Goal: Task Accomplishment & Management: Use online tool/utility

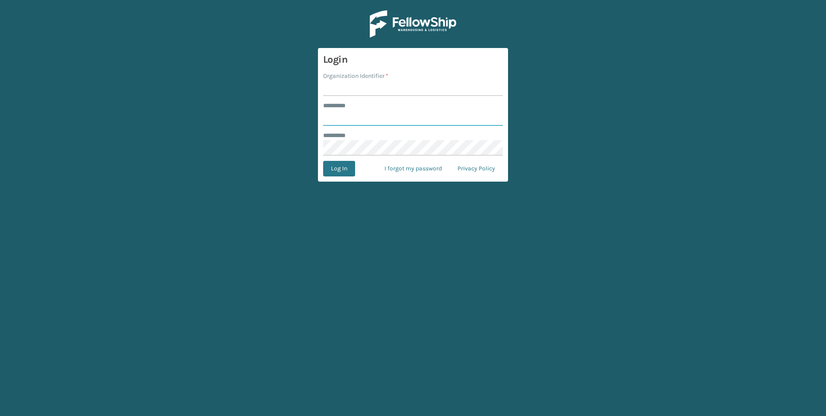
type input "***"
click at [410, 89] on input "Organization Identifier *" at bounding box center [413, 88] width 180 height 16
type input "Fellowship - West"
click at [347, 169] on button "Log In" at bounding box center [339, 169] width 32 height 16
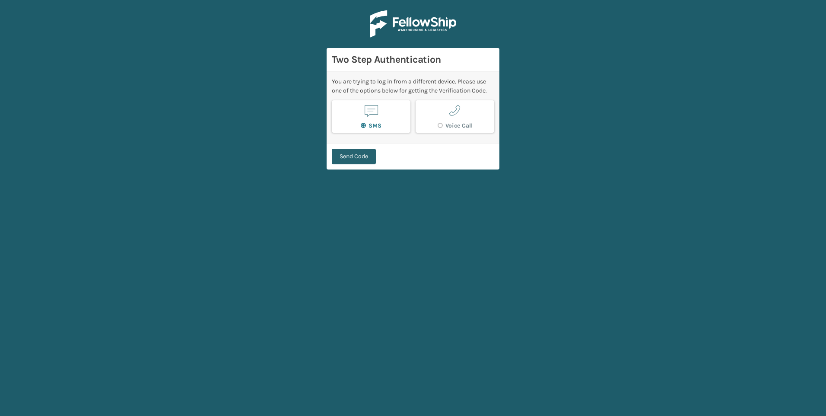
drag, startPoint x: 357, startPoint y: 147, endPoint x: 361, endPoint y: 155, distance: 8.7
click at [357, 148] on div "Send Code" at bounding box center [413, 156] width 173 height 26
click at [361, 156] on button "Send Code" at bounding box center [354, 157] width 44 height 16
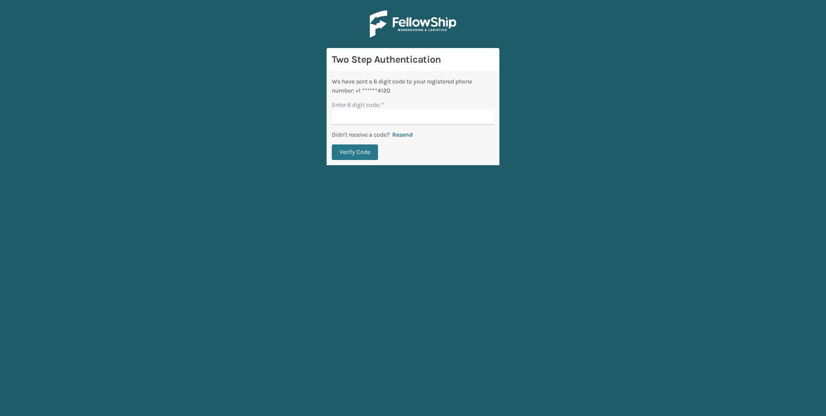
click at [358, 117] on input "Enter 6 digit code: *" at bounding box center [413, 117] width 162 height 16
click at [359, 114] on input "Enter 6 digit code: *" at bounding box center [413, 117] width 162 height 16
type input "828543"
click at [332, 144] on button "Verify Code" at bounding box center [355, 152] width 46 height 16
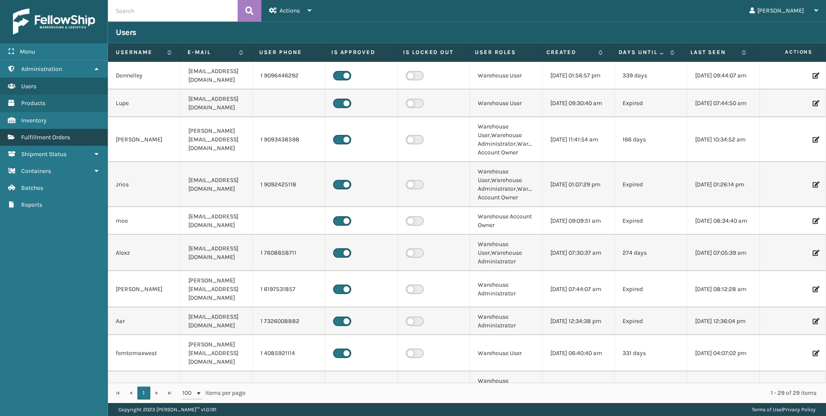
click at [53, 137] on span "Fulfillment Orders" at bounding box center [45, 136] width 49 height 7
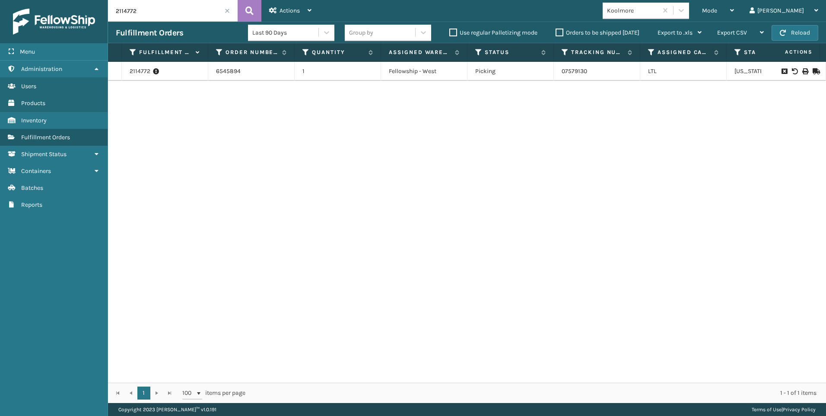
click at [227, 12] on span at bounding box center [227, 10] width 5 height 5
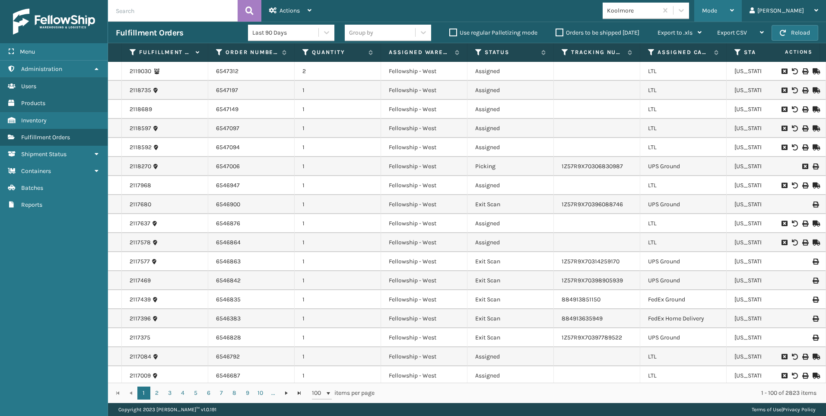
click at [717, 14] on span "Mode" at bounding box center [709, 10] width 15 height 7
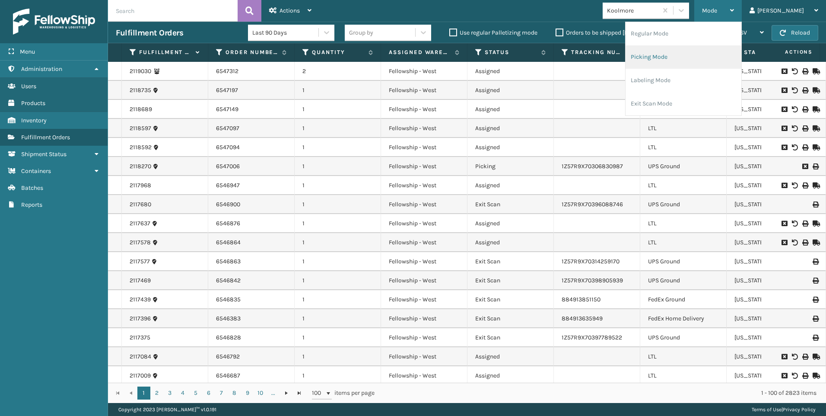
click at [739, 51] on li "Picking Mode" at bounding box center [683, 56] width 116 height 23
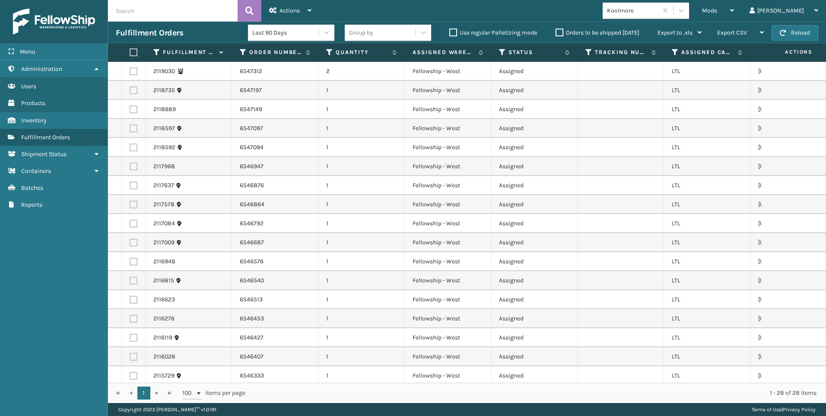
click at [658, 10] on div "Koolmore" at bounding box center [632, 10] width 51 height 9
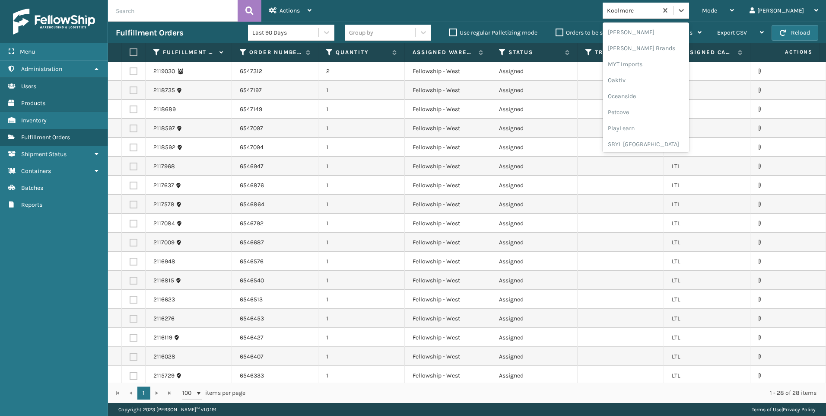
scroll to position [433, 0]
click at [666, 132] on div "SleepGeekz" at bounding box center [646, 126] width 86 height 16
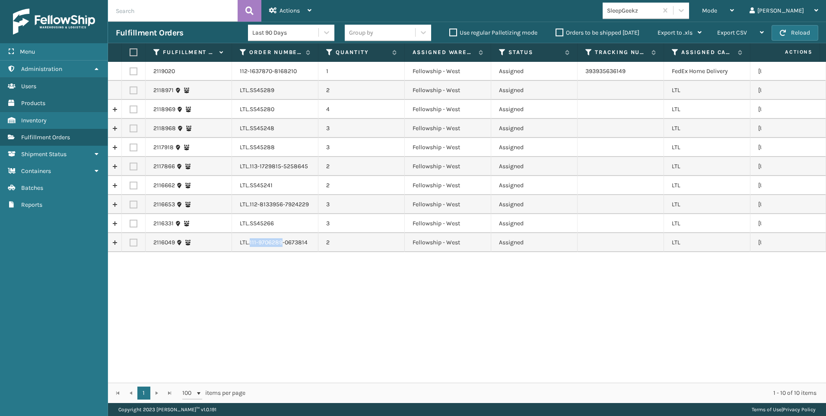
drag, startPoint x: 250, startPoint y: 240, endPoint x: 280, endPoint y: 238, distance: 30.7
click at [280, 238] on td "LTL.111-9706289-0673814" at bounding box center [275, 242] width 86 height 19
drag, startPoint x: 280, startPoint y: 238, endPoint x: 280, endPoint y: 253, distance: 15.1
click at [270, 276] on div "2119020 112-1637870-8168210 1 Fellowship - West Assigned 393935636149 FedEx Hom…" at bounding box center [467, 222] width 718 height 321
drag, startPoint x: 250, startPoint y: 89, endPoint x: 282, endPoint y: 89, distance: 32.0
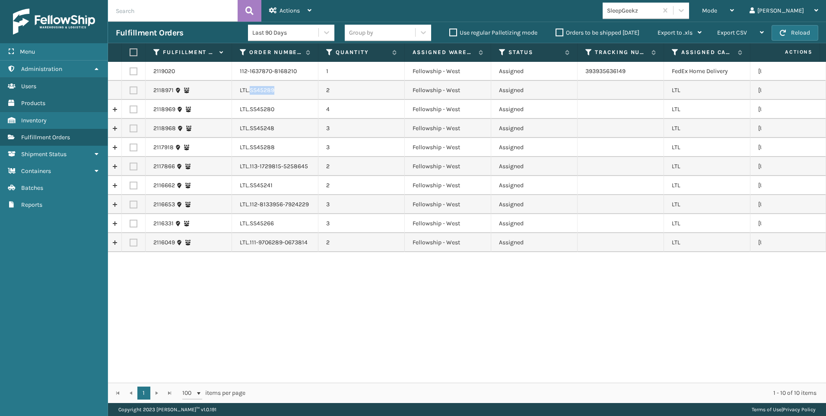
click at [282, 89] on td "LTL.SS45289" at bounding box center [275, 90] width 86 height 19
drag, startPoint x: 282, startPoint y: 89, endPoint x: 271, endPoint y: 90, distance: 10.5
copy td "SS45289"
click at [326, 89] on td "2" at bounding box center [361, 90] width 86 height 19
drag, startPoint x: 250, startPoint y: 107, endPoint x: 282, endPoint y: 106, distance: 31.5
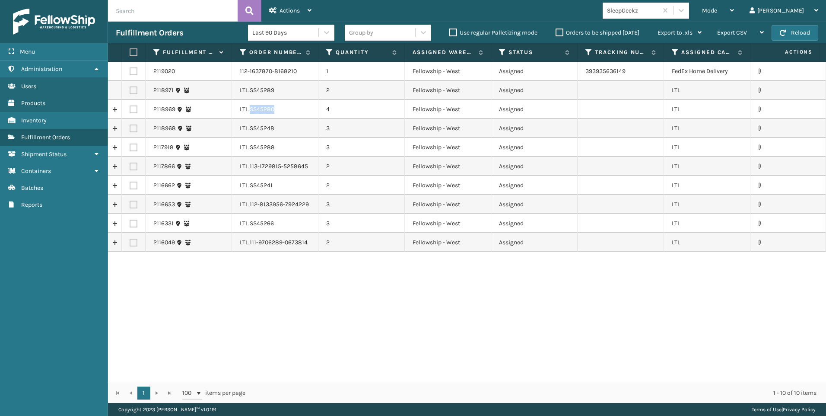
click at [282, 106] on td "LTL.SS45280" at bounding box center [275, 109] width 86 height 19
drag, startPoint x: 282, startPoint y: 106, endPoint x: 273, endPoint y: 109, distance: 9.2
copy td "SS45280"
click at [285, 232] on td "LTL.SS45266" at bounding box center [275, 223] width 86 height 19
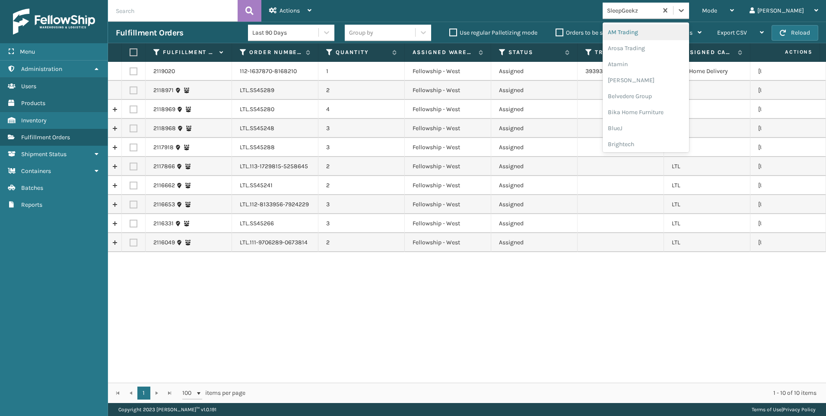
click at [657, 15] on div "SleepGeekz" at bounding box center [630, 10] width 55 height 14
click at [674, 114] on div "Koolmore" at bounding box center [646, 120] width 86 height 16
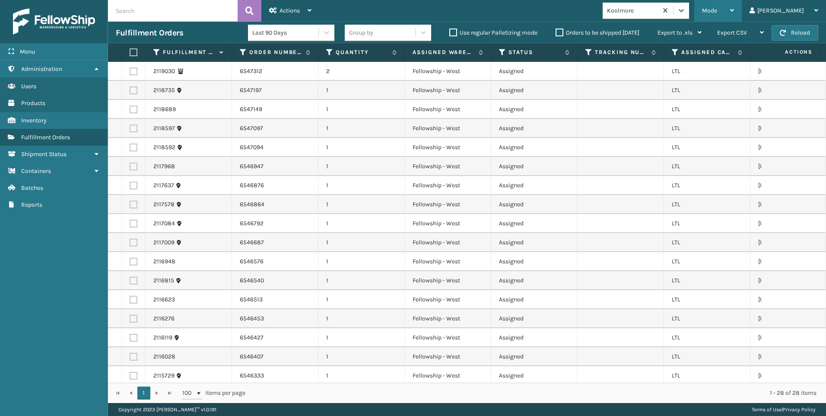
click at [734, 15] on div "Mode" at bounding box center [718, 11] width 32 height 22
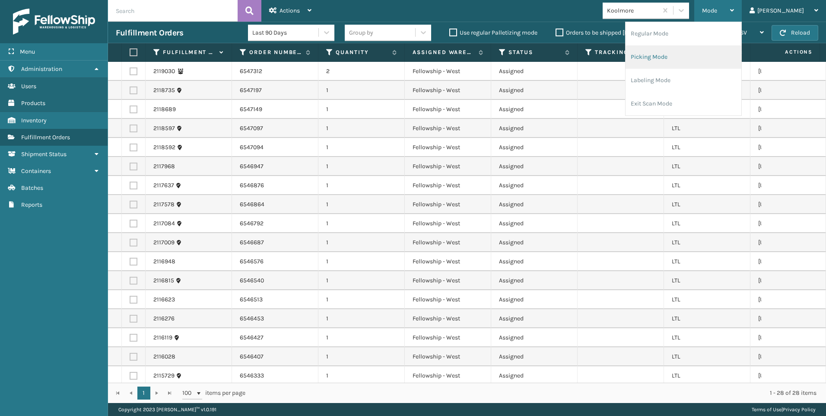
click at [703, 46] on li "Picking Mode" at bounding box center [683, 56] width 116 height 23
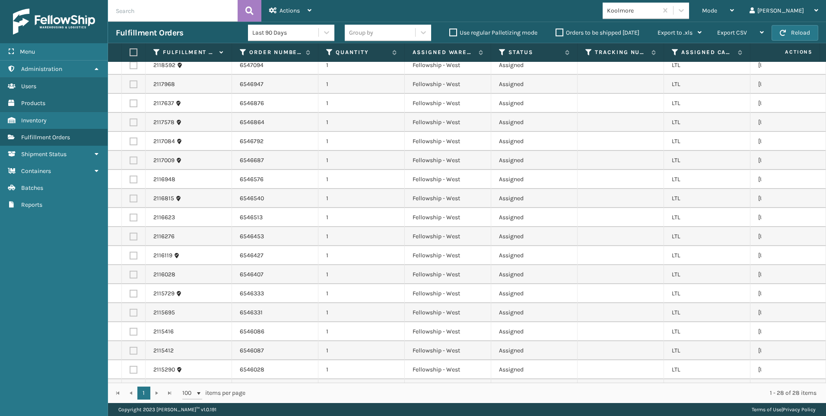
scroll to position [0, 0]
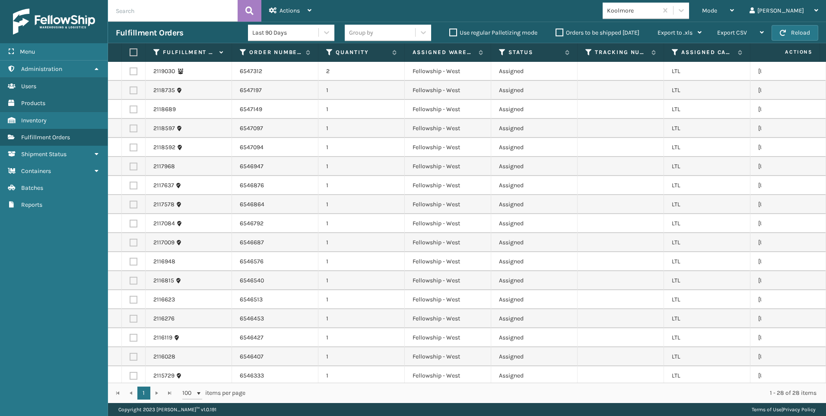
click at [139, 53] on th at bounding box center [134, 52] width 24 height 19
click at [134, 52] on label at bounding box center [132, 52] width 5 height 8
click at [130, 52] on input "checkbox" at bounding box center [130, 53] width 0 height 6
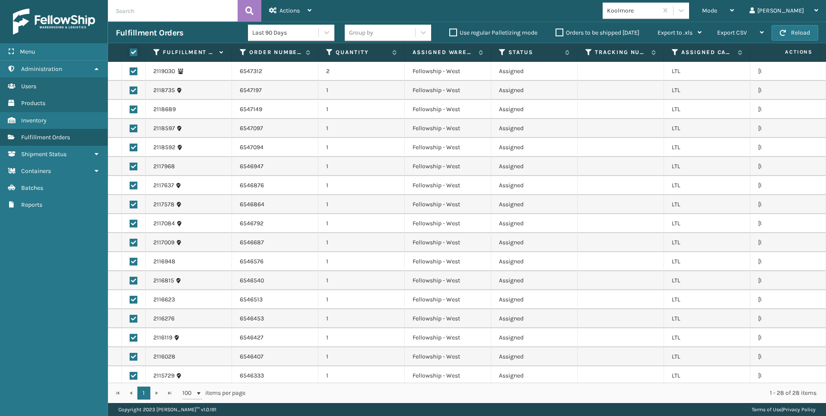
checkbox input "true"
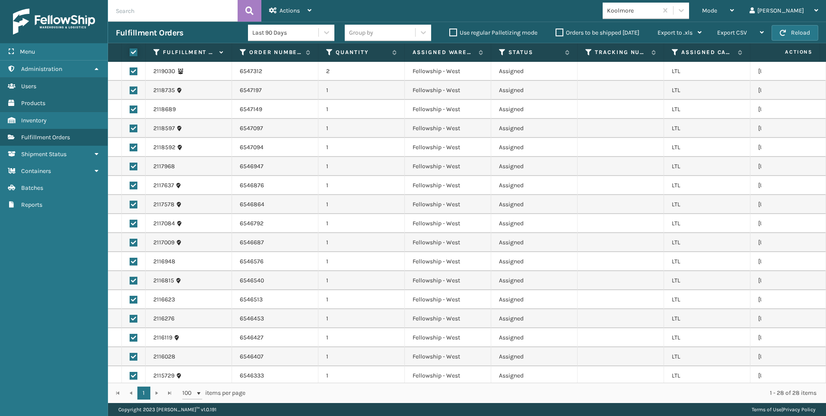
checkbox input "true"
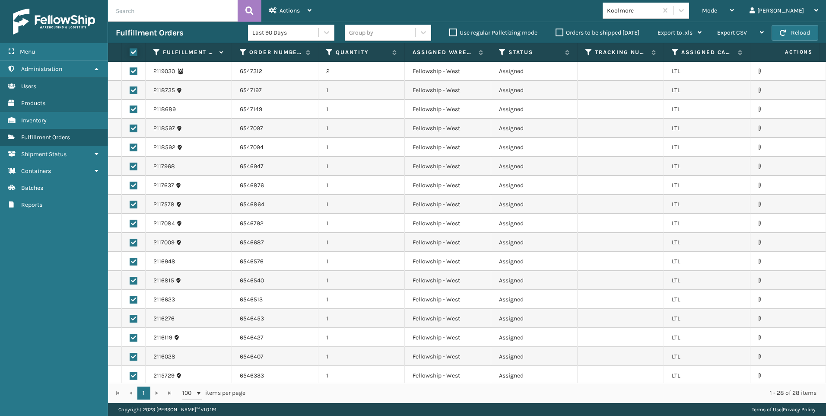
checkbox input "true"
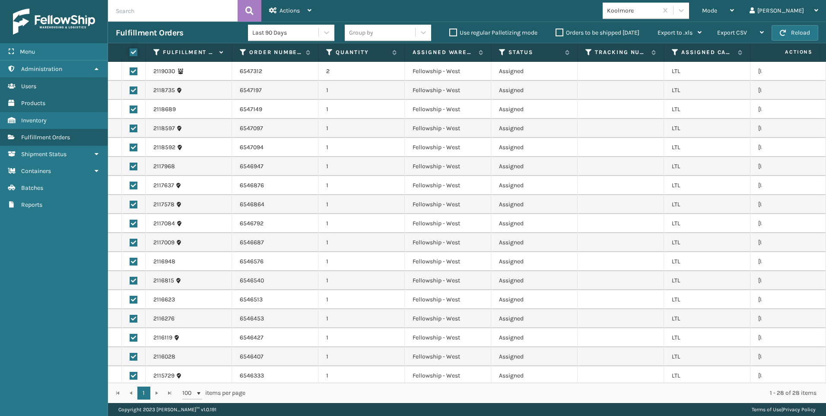
checkbox input "true"
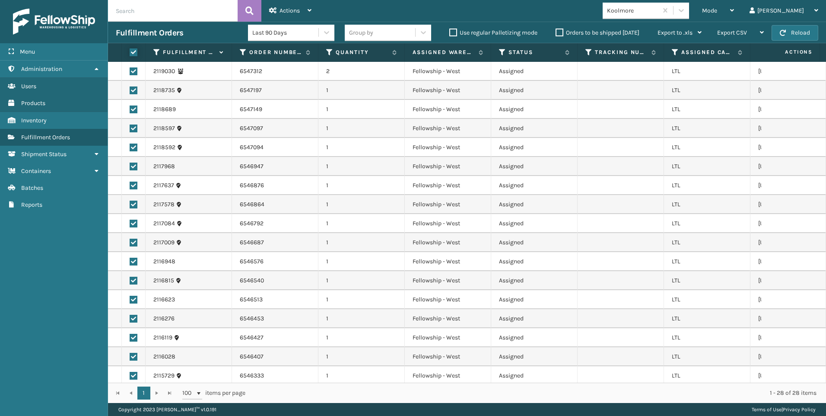
checkbox input "true"
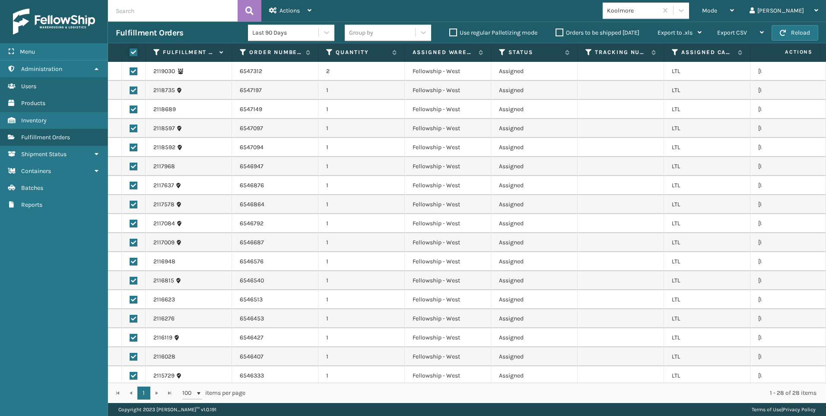
checkbox input "true"
click at [332, 23] on div "Last 90 Days" at bounding box center [291, 33] width 86 height 22
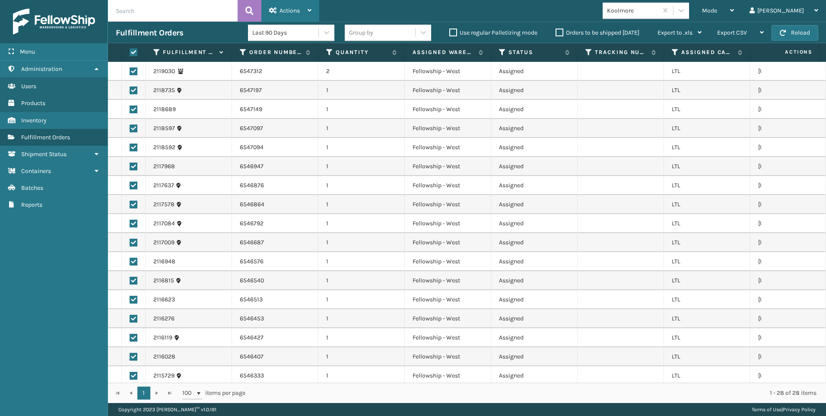
click at [305, 10] on div "Actions" at bounding box center [290, 11] width 42 height 22
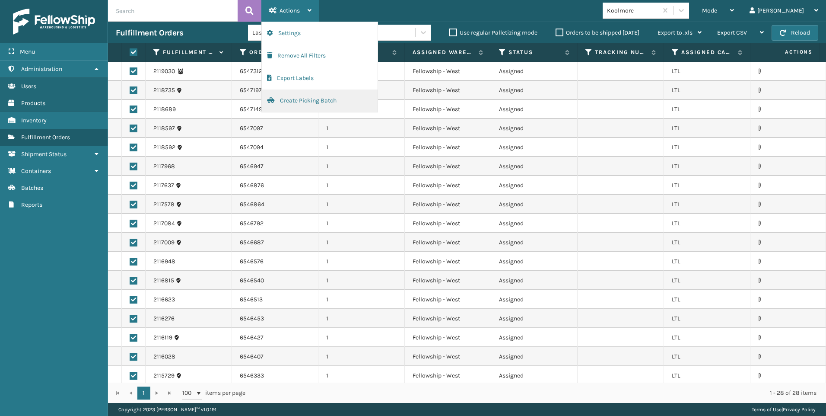
click at [335, 99] on button "Create Picking Batch" at bounding box center [320, 100] width 116 height 22
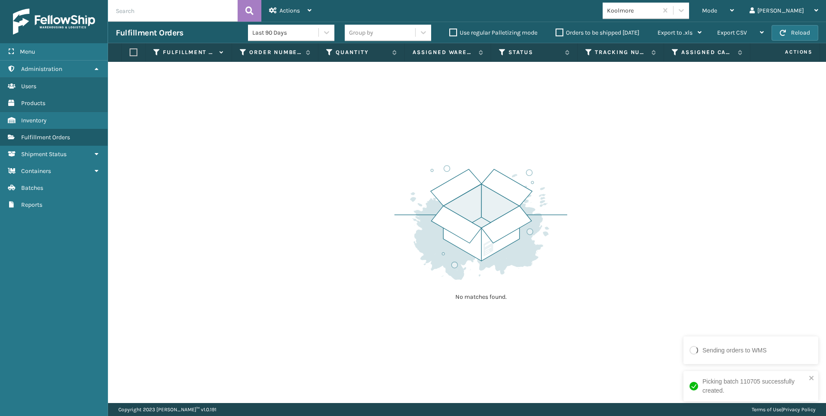
click at [658, 12] on div "Koolmore" at bounding box center [632, 10] width 51 height 9
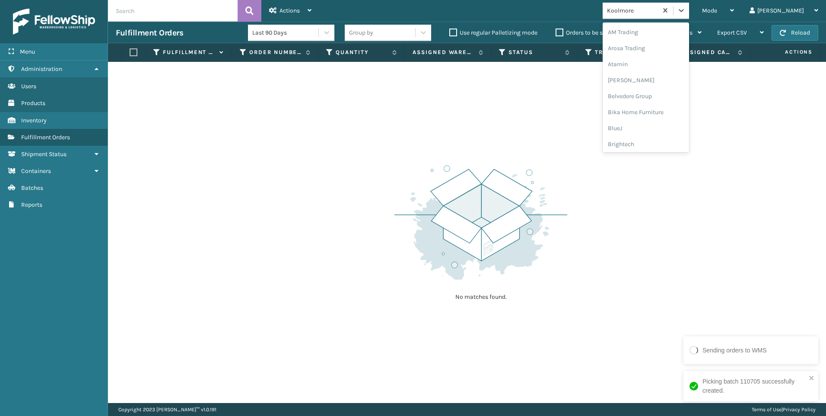
scroll to position [197, 0]
click at [353, 188] on div "No matches found." at bounding box center [467, 232] width 718 height 341
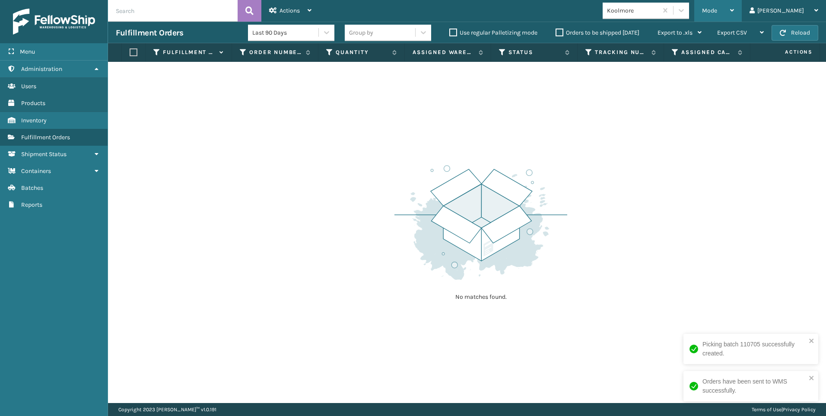
click at [734, 15] on div "Mode" at bounding box center [718, 11] width 32 height 22
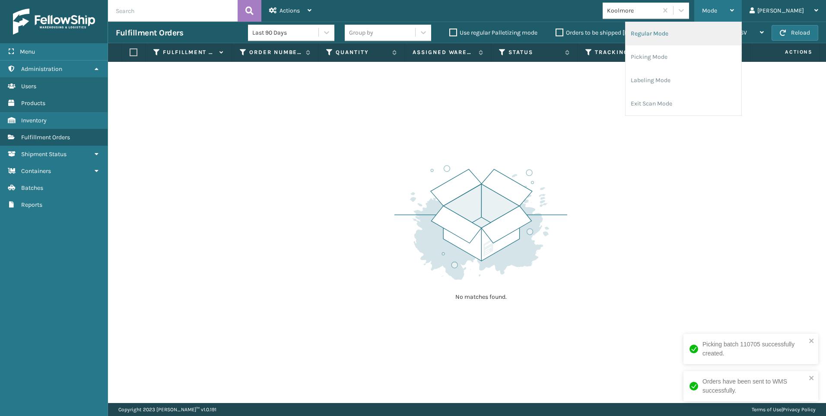
click at [734, 34] on li "Regular Mode" at bounding box center [683, 33] width 116 height 23
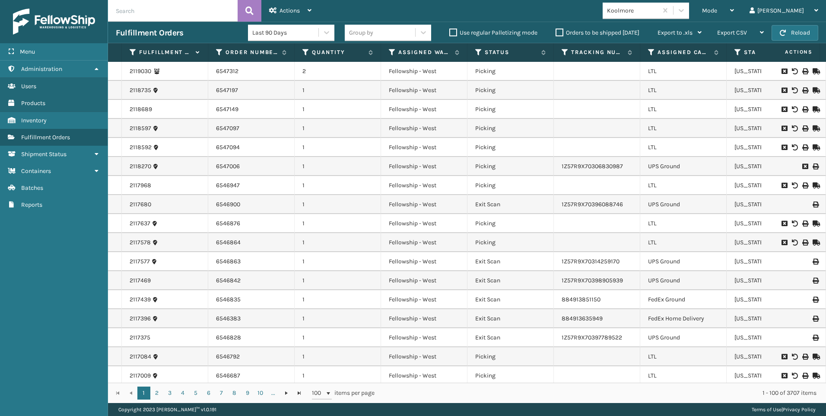
click at [165, 16] on input "text" at bounding box center [173, 11] width 130 height 22
paste input "2114889"
click at [243, 13] on button at bounding box center [250, 11] width 24 height 22
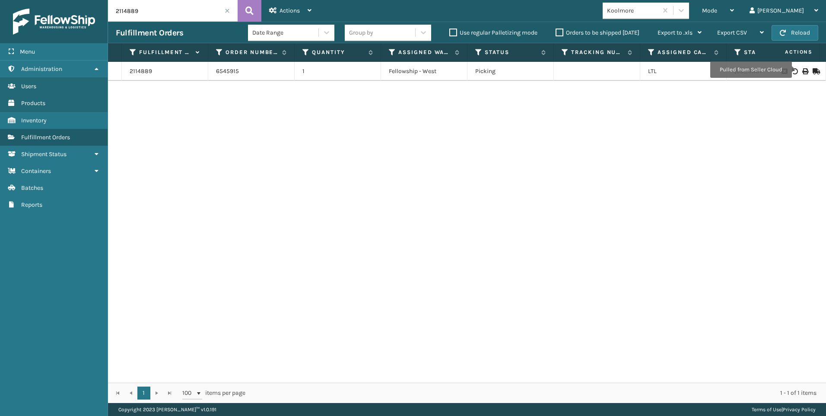
click at [802, 70] on icon at bounding box center [804, 71] width 5 height 6
drag, startPoint x: 161, startPoint y: 10, endPoint x: 22, endPoint y: 10, distance: 138.7
click at [24, 0] on div "Menu Administration Users Products Inventory Fulfillment Orders Shipment Status…" at bounding box center [413, 0] width 826 height 0
click at [159, 14] on input "2114889" at bounding box center [173, 11] width 130 height 22
drag, startPoint x: 55, startPoint y: 8, endPoint x: 0, endPoint y: 6, distance: 55.3
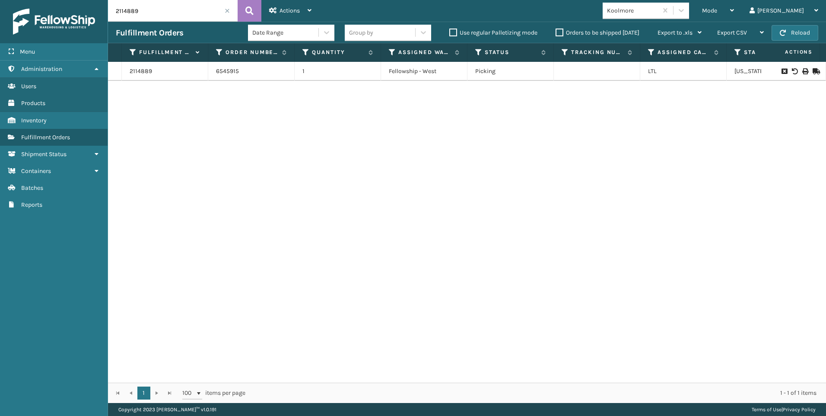
click at [4, 0] on div "Menu Administration Users Products Inventory Fulfillment Orders Shipment Status…" at bounding box center [413, 0] width 826 height 0
click at [802, 68] on icon at bounding box center [804, 71] width 5 height 6
click at [146, 22] on div "Fulfillment Orders Date Range Group by Use regular Palletizing mode Orders to b…" at bounding box center [467, 33] width 718 height 22
drag, startPoint x: 124, startPoint y: 11, endPoint x: 86, endPoint y: 3, distance: 38.6
click at [108, 11] on input "2114888" at bounding box center [173, 11] width 130 height 22
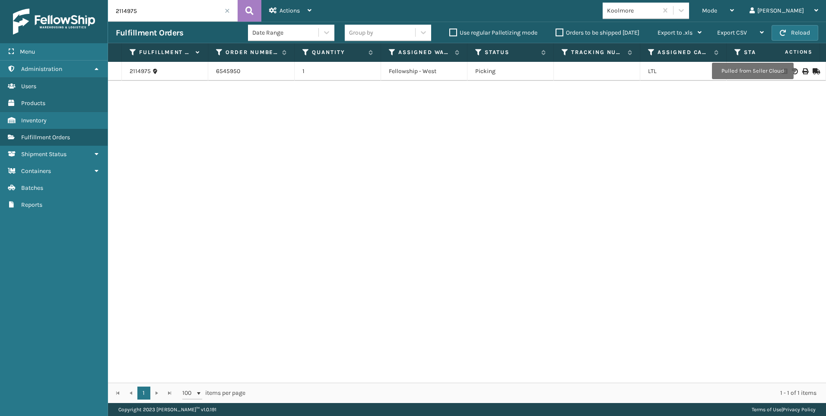
click at [802, 71] on icon at bounding box center [804, 71] width 5 height 6
click at [131, 21] on input "2114975" at bounding box center [173, 11] width 130 height 22
drag, startPoint x: 139, startPoint y: 11, endPoint x: 79, endPoint y: 14, distance: 59.7
click at [79, 0] on div "Menu Administration Users Products Inventory Fulfillment Orders Shipment Status…" at bounding box center [413, 0] width 826 height 0
click at [802, 70] on icon at bounding box center [804, 71] width 5 height 6
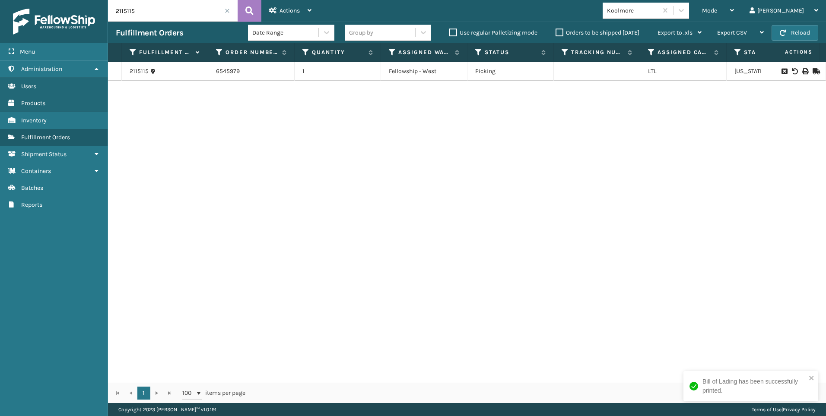
drag, startPoint x: 110, startPoint y: 6, endPoint x: 140, endPoint y: 7, distance: 29.8
click at [111, 7] on input "2115115" at bounding box center [173, 11] width 130 height 22
drag, startPoint x: 151, startPoint y: 6, endPoint x: 75, endPoint y: 8, distance: 75.6
click at [99, 0] on div "Menu Administration Users Products Inventory Fulfillment Orders Shipment Status…" at bounding box center [413, 0] width 826 height 0
click at [802, 70] on icon at bounding box center [804, 71] width 5 height 6
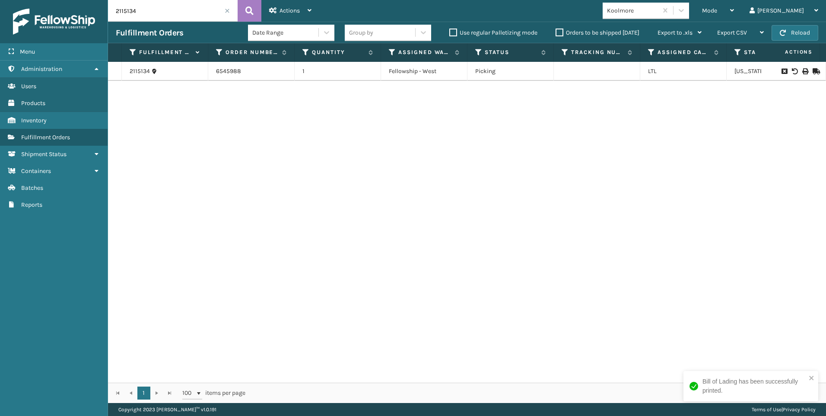
drag, startPoint x: 144, startPoint y: 13, endPoint x: 67, endPoint y: 5, distance: 77.3
click at [91, 0] on div "Menu Administration Users Products Inventory Fulfillment Orders Shipment Status…" at bounding box center [413, 0] width 826 height 0
click at [802, 73] on icon at bounding box center [804, 71] width 5 height 6
drag, startPoint x: 162, startPoint y: 13, endPoint x: 26, endPoint y: 13, distance: 135.2
click at [52, 0] on div "Menu Administration Users Products Inventory Fulfillment Orders Shipment Status…" at bounding box center [413, 0] width 826 height 0
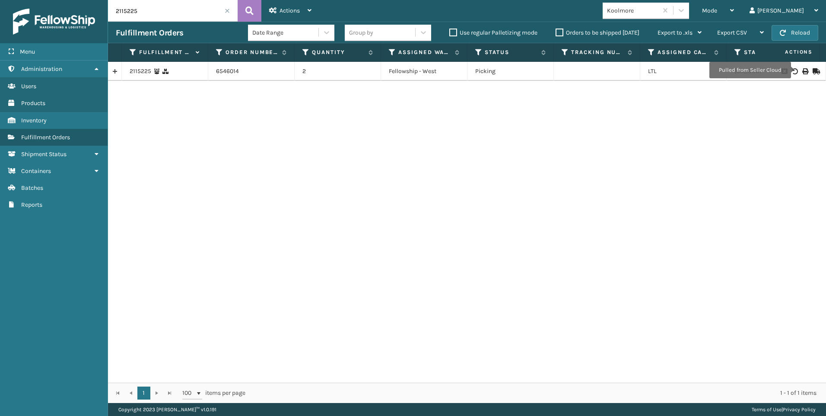
click at [802, 71] on icon at bounding box center [804, 71] width 5 height 6
click at [169, 16] on input "2115225" at bounding box center [173, 11] width 130 height 22
click at [57, 0] on div "Menu Administration Users Products Inventory Fulfillment Orders Shipment Status…" at bounding box center [413, 0] width 826 height 0
click at [794, 69] on div at bounding box center [793, 71] width 49 height 6
click at [802, 71] on icon at bounding box center [804, 71] width 5 height 6
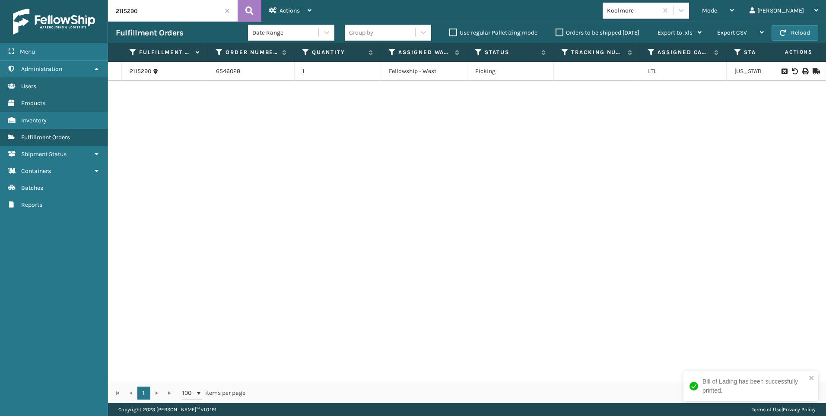
click at [186, 10] on input "2115290" at bounding box center [173, 11] width 130 height 22
drag, startPoint x: 179, startPoint y: 10, endPoint x: 33, endPoint y: 6, distance: 146.5
click at [76, 0] on div "Menu Administration Users Products Inventory Fulfillment Orders Shipment Status…" at bounding box center [413, 0] width 826 height 0
click at [801, 74] on td at bounding box center [793, 71] width 65 height 19
click at [802, 71] on icon at bounding box center [804, 71] width 5 height 6
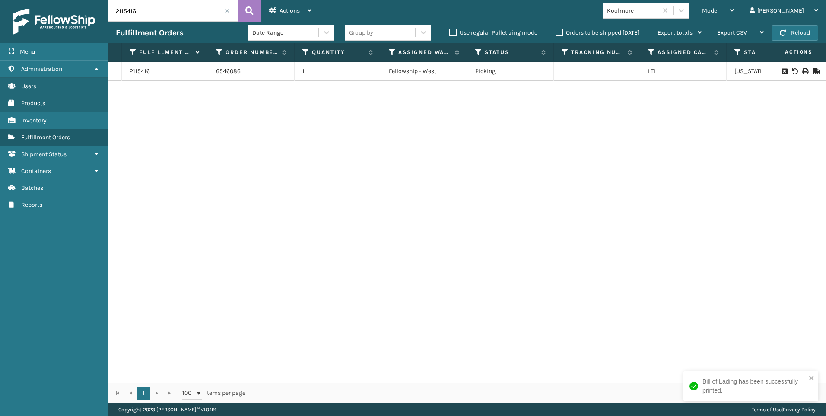
click at [143, 41] on div "Fulfillment Orders Date Range Group by Use regular Palletizing mode Orders to b…" at bounding box center [467, 33] width 718 height 22
drag, startPoint x: 145, startPoint y: 10, endPoint x: 0, endPoint y: 0, distance: 144.6
click at [20, 0] on div "Menu Administration Users Products Inventory Fulfillment Orders Shipment Status…" at bounding box center [413, 0] width 826 height 0
click at [802, 70] on icon at bounding box center [804, 71] width 5 height 6
click at [140, 14] on input "2115412" at bounding box center [173, 11] width 130 height 22
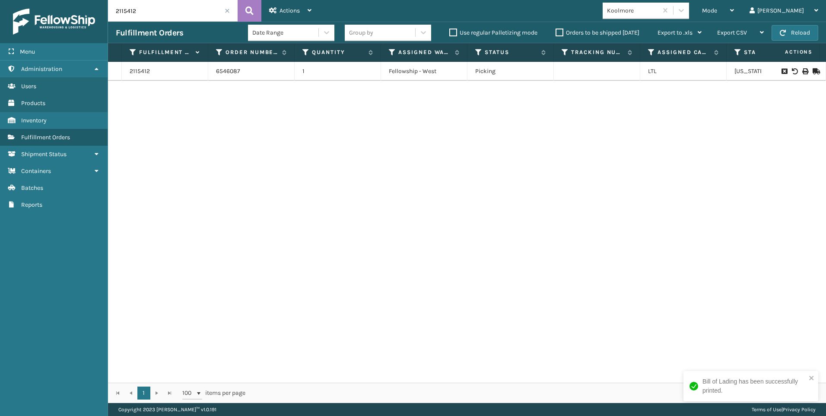
drag, startPoint x: 140, startPoint y: 14, endPoint x: 63, endPoint y: 13, distance: 77.8
click at [91, 0] on div "Menu Administration Users Products Inventory Fulfillment Orders Shipment Status…" at bounding box center [413, 0] width 826 height 0
click at [802, 73] on icon at bounding box center [804, 71] width 5 height 6
click at [143, 3] on input "2115695" at bounding box center [173, 11] width 130 height 22
drag, startPoint x: 130, startPoint y: 4, endPoint x: 83, endPoint y: 7, distance: 47.2
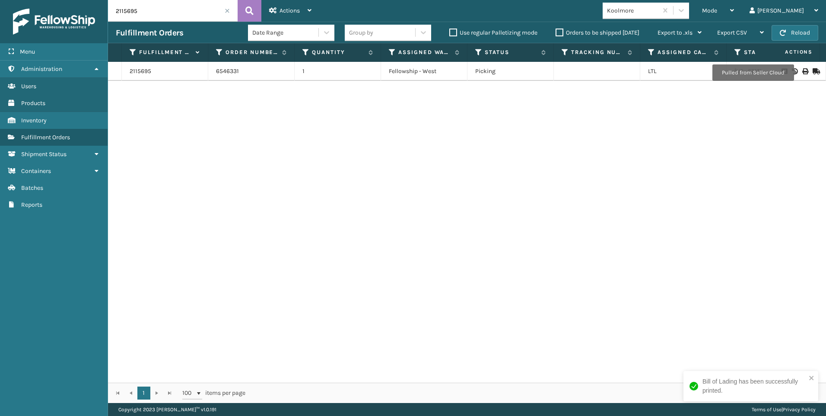
click at [96, 0] on div "Menu Administration Users Products Inventory Fulfillment Orders Shipment Status…" at bounding box center [413, 0] width 826 height 0
click at [802, 70] on icon at bounding box center [804, 71] width 5 height 6
click at [162, 18] on input "2115729+" at bounding box center [173, 11] width 130 height 22
drag, startPoint x: 132, startPoint y: 15, endPoint x: 93, endPoint y: 15, distance: 38.9
click at [93, 0] on div "Menu Administration Users Products Inventory Fulfillment Orders Shipment Status…" at bounding box center [413, 0] width 826 height 0
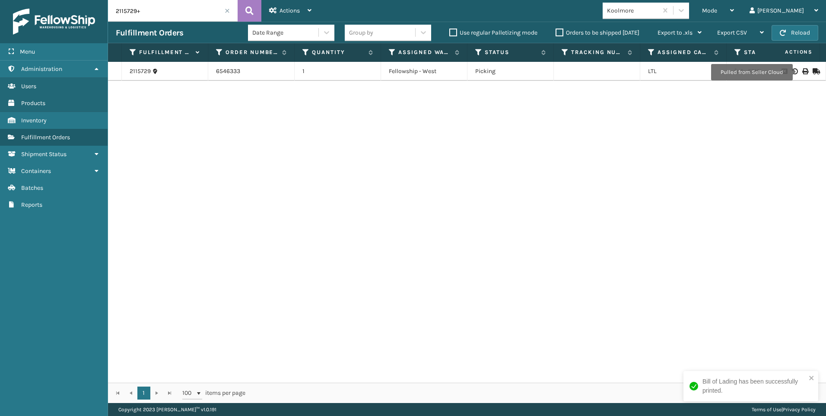
click at [710, 177] on div "2115729 6546333 1 Fellowship - West Picking LTL [US_STATE]" at bounding box center [467, 222] width 718 height 321
click at [185, 11] on input "2115729+" at bounding box center [173, 11] width 130 height 22
drag, startPoint x: 143, startPoint y: 13, endPoint x: 54, endPoint y: 1, distance: 90.2
click at [54, 0] on div "Menu Administration Users Products Inventory Fulfillment Orders Shipment Status…" at bounding box center [413, 0] width 826 height 0
click at [802, 72] on icon at bounding box center [804, 71] width 5 height 6
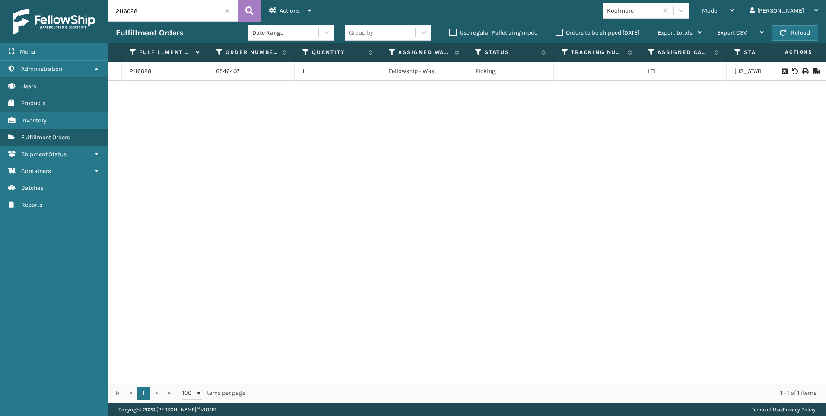
drag, startPoint x: 142, startPoint y: 6, endPoint x: 28, endPoint y: 6, distance: 114.0
click at [28, 0] on div "Menu Administration Users Products Inventory Fulfillment Orders Shipment Status…" at bounding box center [413, 0] width 826 height 0
click at [802, 73] on icon at bounding box center [804, 71] width 5 height 6
click at [176, 183] on div "2116119 6546427 1 Fellowship - West Picking LTL [US_STATE]" at bounding box center [467, 222] width 718 height 321
click at [148, 24] on div "Fulfillment Orders Date Range Group by Use regular Palletizing mode Orders to b…" at bounding box center [467, 33] width 718 height 22
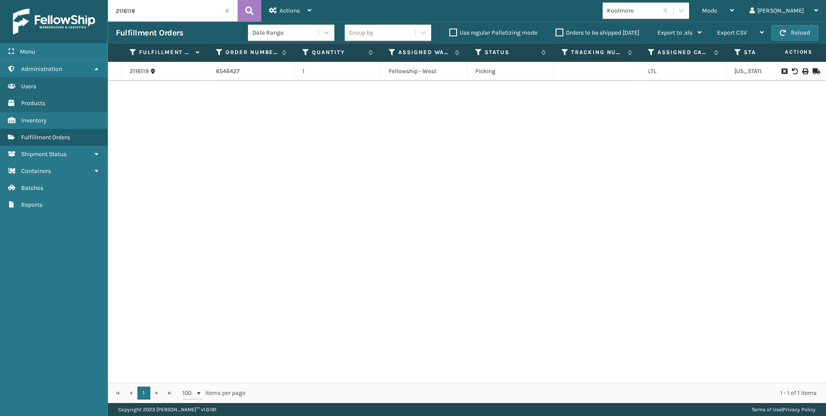
drag, startPoint x: 139, startPoint y: 16, endPoint x: 0, endPoint y: 14, distance: 138.7
click at [23, 0] on div "Menu Administration Users Products Inventory Fulfillment Orders Shipment Status…" at bounding box center [413, 0] width 826 height 0
click at [801, 78] on td at bounding box center [793, 71] width 65 height 19
click at [794, 75] on td at bounding box center [793, 71] width 65 height 19
click at [802, 69] on icon at bounding box center [804, 71] width 5 height 6
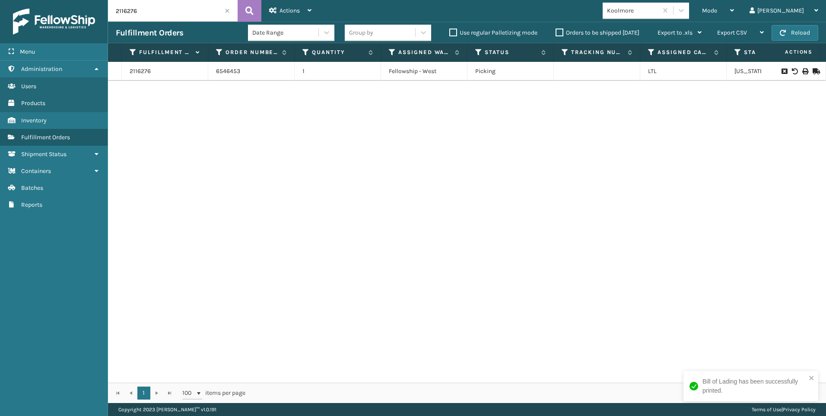
drag, startPoint x: 157, startPoint y: 6, endPoint x: 123, endPoint y: 6, distance: 33.7
click at [157, 6] on input "2116276" at bounding box center [173, 11] width 130 height 22
drag, startPoint x: 123, startPoint y: 6, endPoint x: 43, endPoint y: 2, distance: 80.4
click at [41, 0] on div "Menu Administration Users Products Inventory Fulfillment Orders Shipment Status…" at bounding box center [413, 0] width 826 height 0
click at [802, 69] on icon at bounding box center [804, 71] width 5 height 6
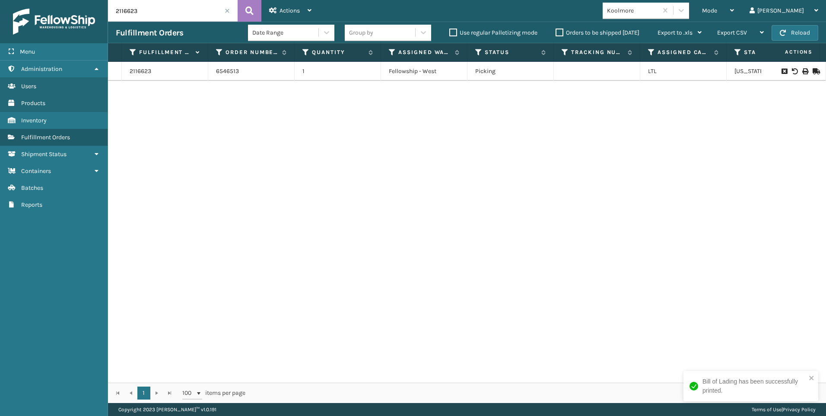
click at [165, 19] on input "2116623" at bounding box center [173, 11] width 130 height 22
drag, startPoint x: 98, startPoint y: 14, endPoint x: 75, endPoint y: 10, distance: 23.6
click at [85, 0] on div "Menu Administration Users Products Inventory Fulfillment Orders Shipment Status…" at bounding box center [413, 0] width 826 height 0
click at [802, 73] on div at bounding box center [793, 71] width 49 height 6
click at [795, 72] on div at bounding box center [793, 71] width 49 height 6
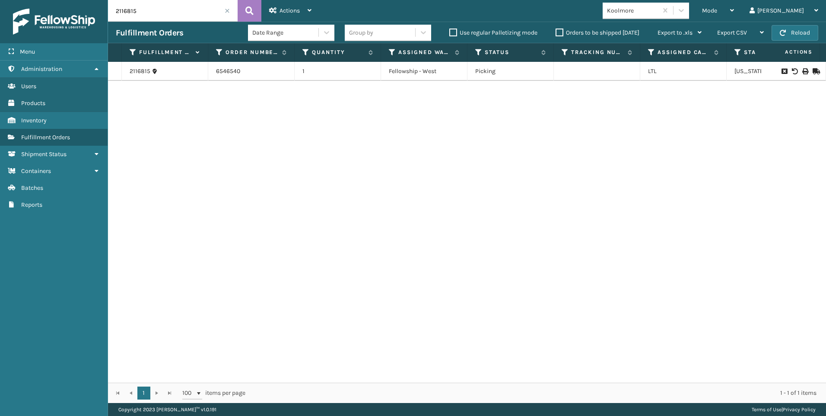
click at [816, 56] on span "Actions" at bounding box center [788, 52] width 60 height 14
click at [802, 69] on icon at bounding box center [804, 71] width 5 height 6
click at [152, 15] on input "2116815" at bounding box center [173, 11] width 130 height 22
drag, startPoint x: 82, startPoint y: 7, endPoint x: 11, endPoint y: 3, distance: 71.4
click at [15, 0] on div "Menu Administration Users Products Inventory Fulfillment Orders Shipment Status…" at bounding box center [413, 0] width 826 height 0
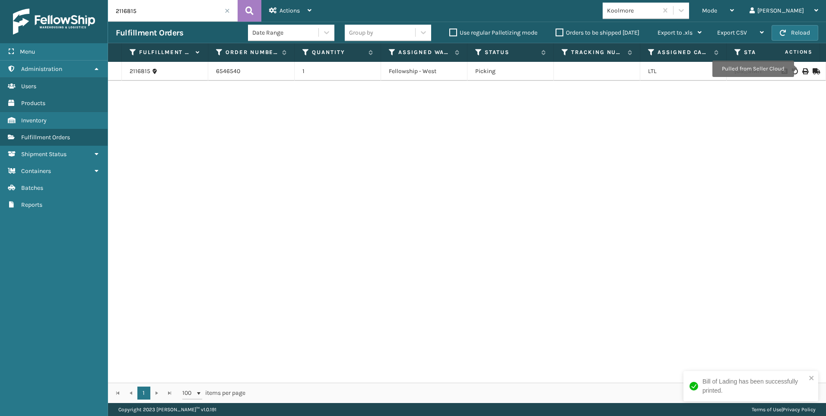
type input "5"
click at [802, 71] on icon at bounding box center [804, 71] width 5 height 6
click at [139, 10] on input "2116948" at bounding box center [173, 11] width 130 height 22
drag, startPoint x: 95, startPoint y: 8, endPoint x: 75, endPoint y: 5, distance: 20.1
click at [71, 0] on div "Menu Administration Users Products Inventory Fulfillment Orders Shipment Status…" at bounding box center [413, 0] width 826 height 0
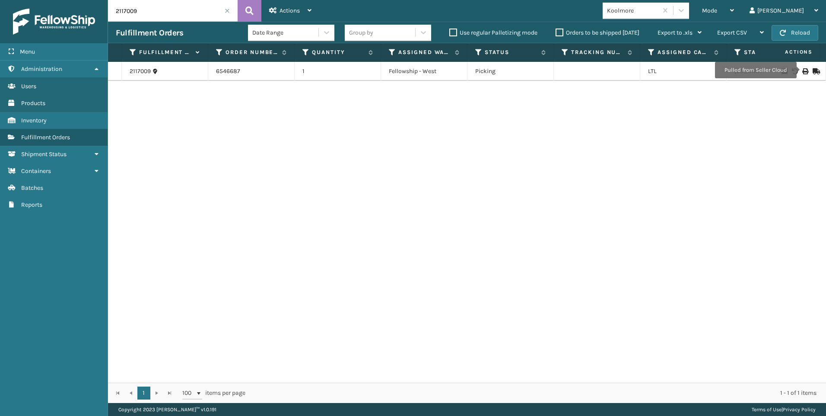
click at [802, 70] on div at bounding box center [793, 71] width 49 height 6
click at [793, 73] on div at bounding box center [793, 71] width 49 height 6
click at [802, 72] on icon at bounding box center [804, 71] width 5 height 6
drag, startPoint x: 153, startPoint y: 25, endPoint x: 146, endPoint y: 13, distance: 14.1
click at [153, 22] on div "Fulfillment Orders Date Range Group by Use regular Palletizing mode Orders to b…" at bounding box center [467, 33] width 718 height 22
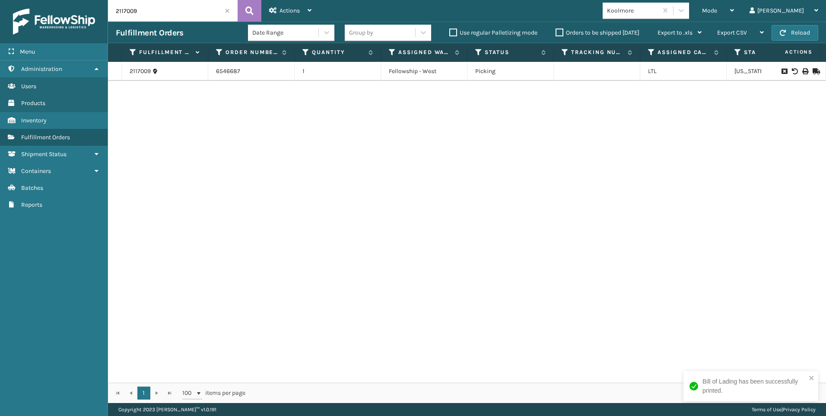
drag, startPoint x: 140, startPoint y: 9, endPoint x: 65, endPoint y: 3, distance: 74.9
click at [71, 0] on div "Menu Administration Users Products Inventory Fulfillment Orders Shipment Status…" at bounding box center [413, 0] width 826 height 0
click at [802, 70] on icon at bounding box center [804, 71] width 5 height 6
drag, startPoint x: 177, startPoint y: 16, endPoint x: 0, endPoint y: 9, distance: 176.8
click at [3, 0] on div "Menu Administration Users Products Inventory Fulfillment Orders Shipment Status…" at bounding box center [413, 0] width 826 height 0
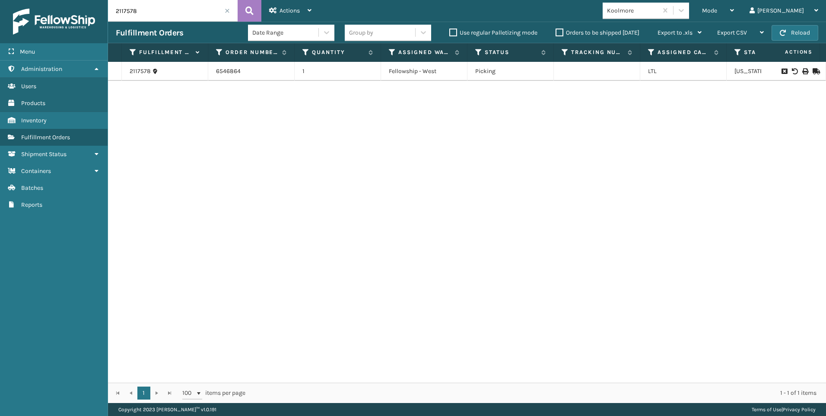
click at [795, 72] on div at bounding box center [793, 71] width 49 height 6
click at [802, 72] on icon at bounding box center [804, 71] width 5 height 6
click at [161, 20] on input "2117578" at bounding box center [173, 11] width 130 height 22
drag, startPoint x: 146, startPoint y: 15, endPoint x: 0, endPoint y: 19, distance: 146.5
click at [60, 0] on div "Menu Administration Users Products Inventory Fulfillment Orders Shipment Status…" at bounding box center [413, 0] width 826 height 0
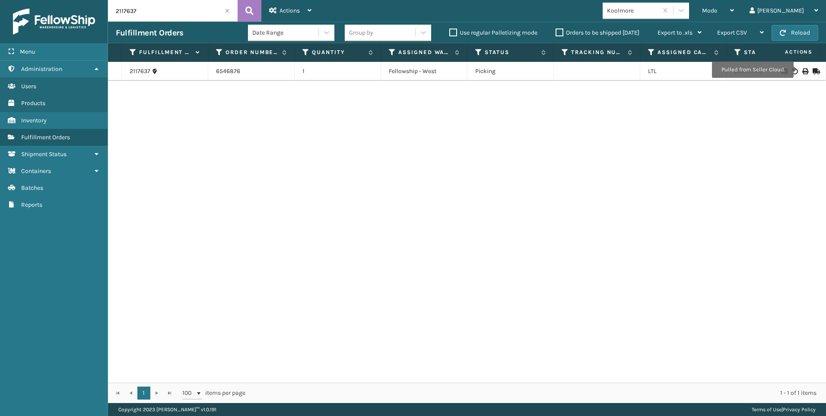
click at [802, 70] on icon at bounding box center [804, 71] width 5 height 6
click at [150, 22] on div "Fulfillment Orders Date Range Group by Use regular Palletizing mode Orders to b…" at bounding box center [467, 33] width 718 height 22
drag, startPoint x: 150, startPoint y: 22, endPoint x: 137, endPoint y: 14, distance: 15.3
click at [137, 14] on input "2117637" at bounding box center [173, 11] width 130 height 22
drag, startPoint x: 117, startPoint y: 13, endPoint x: 16, endPoint y: 23, distance: 101.6
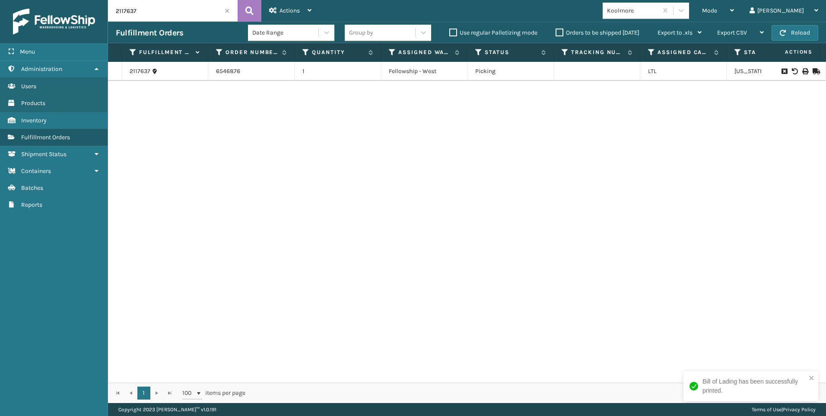
click at [54, 0] on div "Menu Administration Users Products Inventory Fulfillment Orders Shipment Status…" at bounding box center [413, 0] width 826 height 0
click at [802, 70] on icon at bounding box center [804, 71] width 5 height 6
drag, startPoint x: 127, startPoint y: 9, endPoint x: 35, endPoint y: 18, distance: 93.3
click at [99, 0] on div "Menu Administration Users Products Inventory Fulfillment Orders Shipment Status…" at bounding box center [413, 0] width 826 height 0
click at [802, 72] on icon at bounding box center [804, 71] width 5 height 6
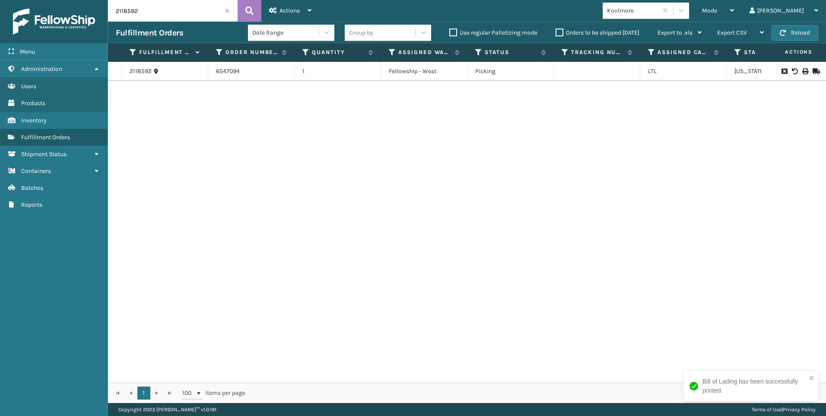
click at [148, 13] on input "2118592" at bounding box center [173, 11] width 130 height 22
click at [77, 0] on div "Menu Administration Users Products Inventory Fulfillment Orders Shipment Status…" at bounding box center [413, 0] width 826 height 0
type input "2"
click at [802, 69] on icon at bounding box center [804, 71] width 5 height 6
drag, startPoint x: 137, startPoint y: 21, endPoint x: 145, endPoint y: 14, distance: 10.8
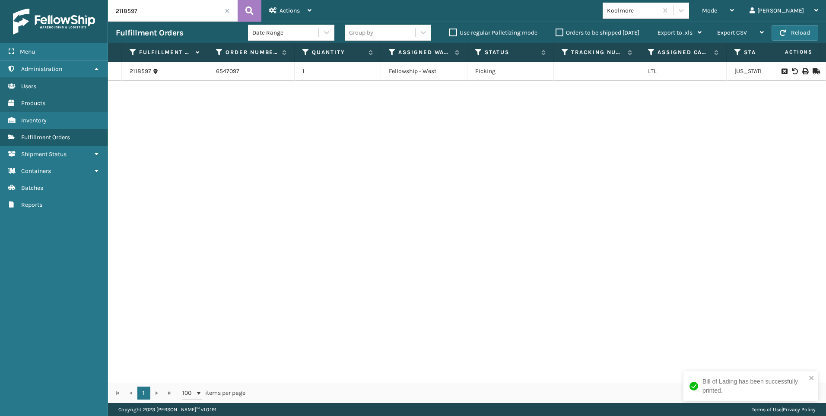
click at [137, 21] on input "2118597" at bounding box center [173, 11] width 130 height 22
drag, startPoint x: 144, startPoint y: 14, endPoint x: 45, endPoint y: 7, distance: 99.6
click at [58, 0] on div "Menu Administration Users Products Inventory Fulfillment Orders Shipment Status…" at bounding box center [413, 0] width 826 height 0
click at [802, 71] on icon at bounding box center [804, 71] width 5 height 6
drag, startPoint x: 152, startPoint y: 11, endPoint x: 46, endPoint y: 11, distance: 105.4
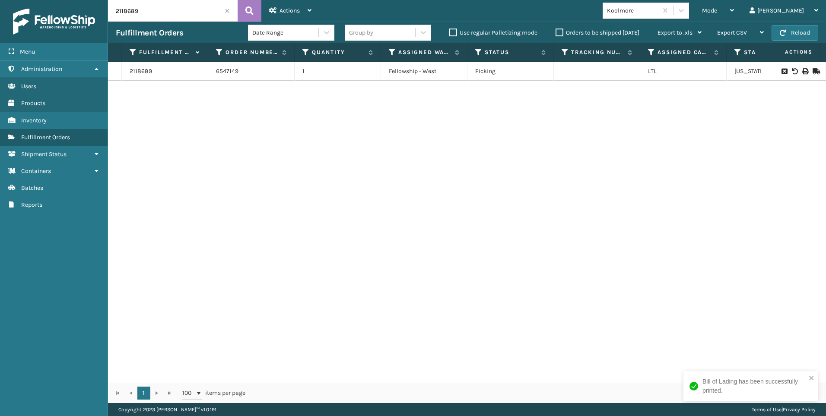
click at [72, 0] on div "Menu Administration Users Products Inventory Fulfillment Orders Shipment Status…" at bounding box center [413, 0] width 826 height 0
click at [802, 70] on icon at bounding box center [804, 71] width 5 height 6
drag, startPoint x: 134, startPoint y: 15, endPoint x: 51, endPoint y: 13, distance: 82.5
click at [59, 0] on div "Menu Administration Users Products Inventory Fulfillment Orders Shipment Status…" at bounding box center [413, 0] width 826 height 0
type input "5"
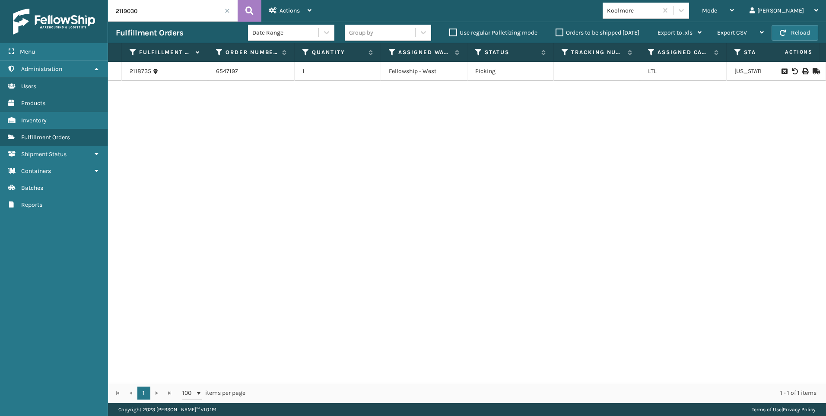
type input "2119030"
click at [802, 70] on icon at bounding box center [804, 71] width 5 height 6
drag, startPoint x: 159, startPoint y: 10, endPoint x: 92, endPoint y: 7, distance: 67.0
click at [91, 0] on div "Menu Administration Users Products Inventory Fulfillment Orders Shipment Status…" at bounding box center [413, 0] width 826 height 0
click at [225, 12] on span at bounding box center [227, 10] width 5 height 5
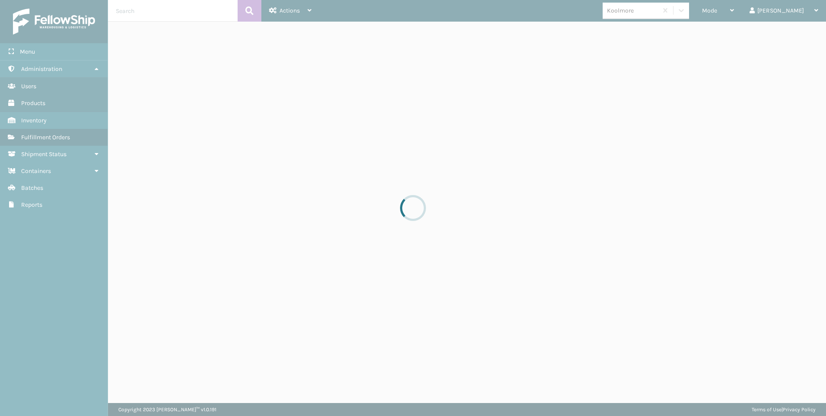
click at [734, 13] on div "Mode" at bounding box center [718, 11] width 32 height 22
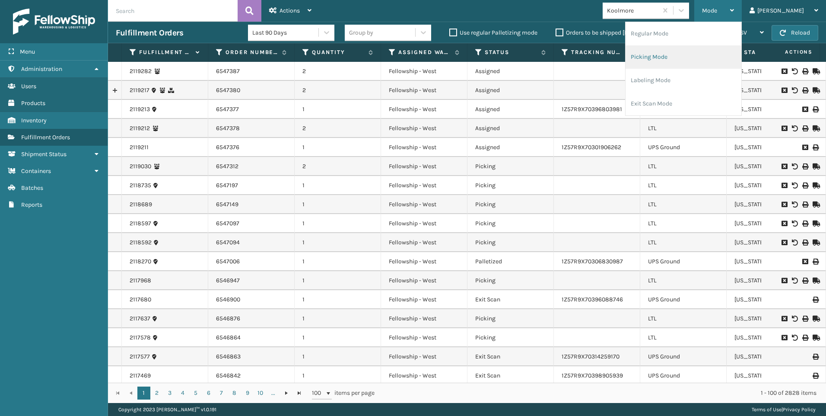
click at [741, 56] on li "Picking Mode" at bounding box center [683, 56] width 116 height 23
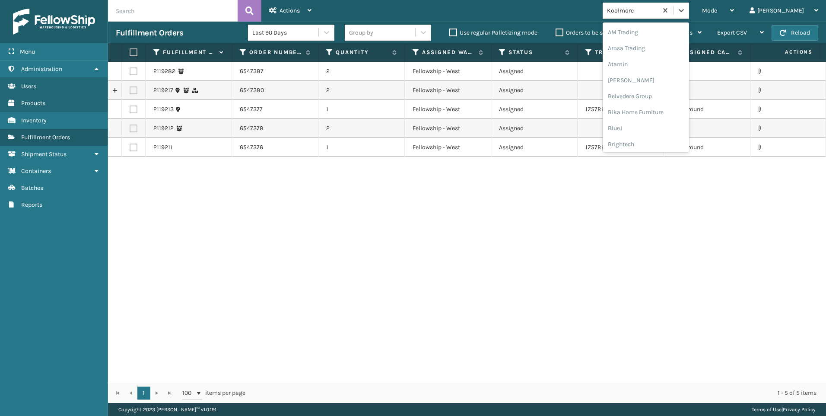
click at [658, 13] on div "Koolmore" at bounding box center [632, 10] width 51 height 9
click at [676, 126] on div "SleepGeekz" at bounding box center [646, 126] width 86 height 16
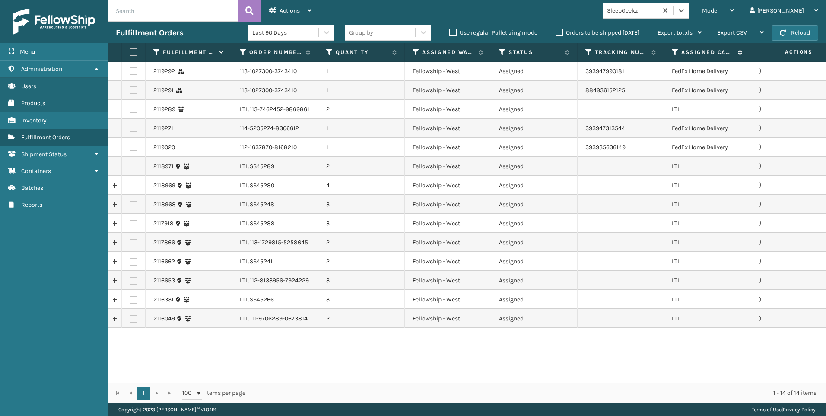
click at [678, 49] on div "Assigned Carrier Service" at bounding box center [707, 52] width 70 height 8
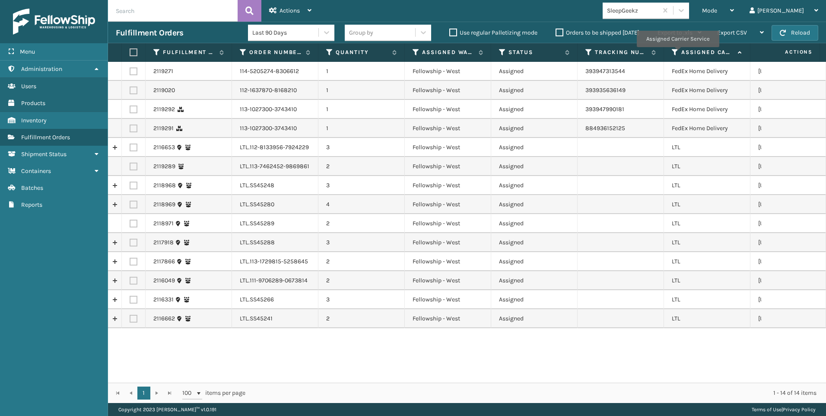
click at [676, 51] on icon at bounding box center [675, 52] width 7 height 8
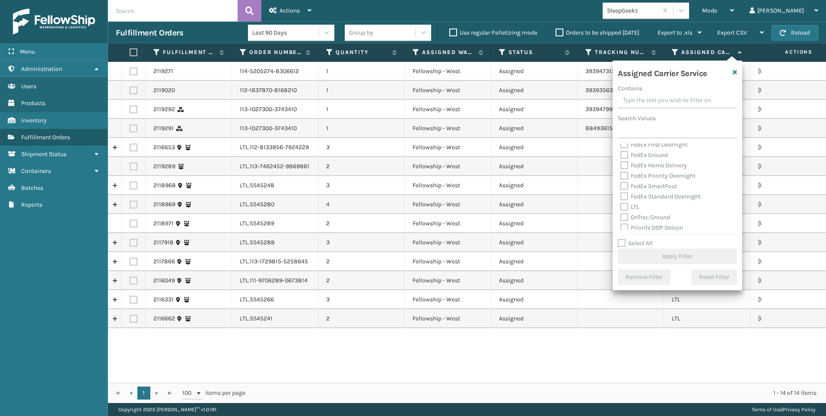
scroll to position [86, 0]
click at [634, 186] on label "LTL" at bounding box center [629, 186] width 19 height 7
click at [621, 186] on input "LTL" at bounding box center [620, 184] width 0 height 6
checkbox input "true"
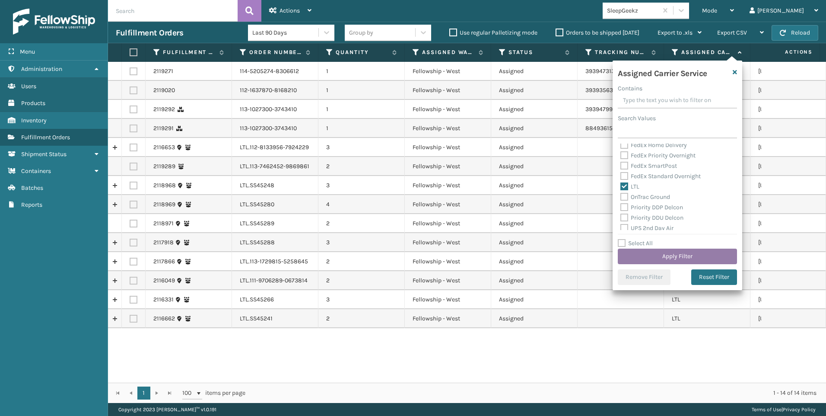
click at [650, 256] on button "Apply Filter" at bounding box center [677, 256] width 119 height 16
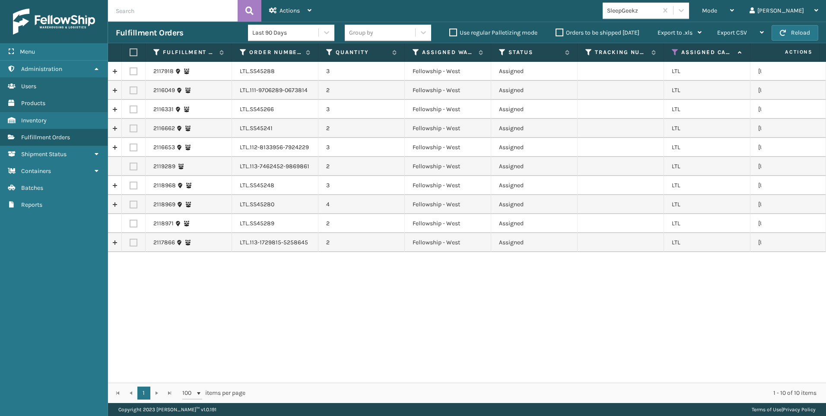
click at [134, 50] on label at bounding box center [132, 52] width 5 height 8
click at [130, 50] on input "checkbox" at bounding box center [130, 53] width 0 height 6
checkbox input "true"
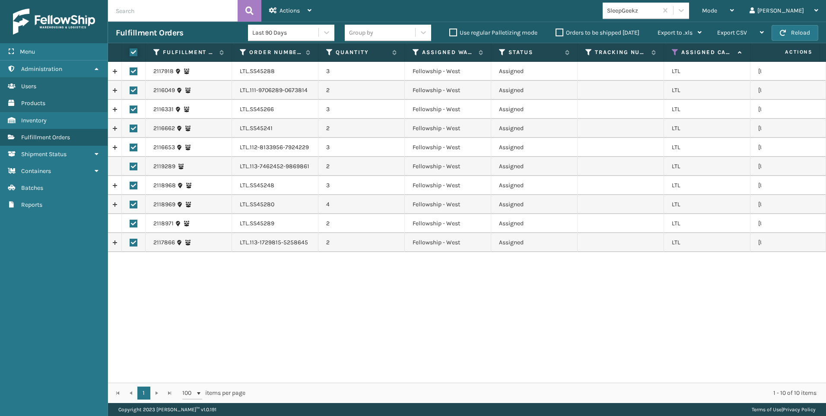
checkbox input "true"
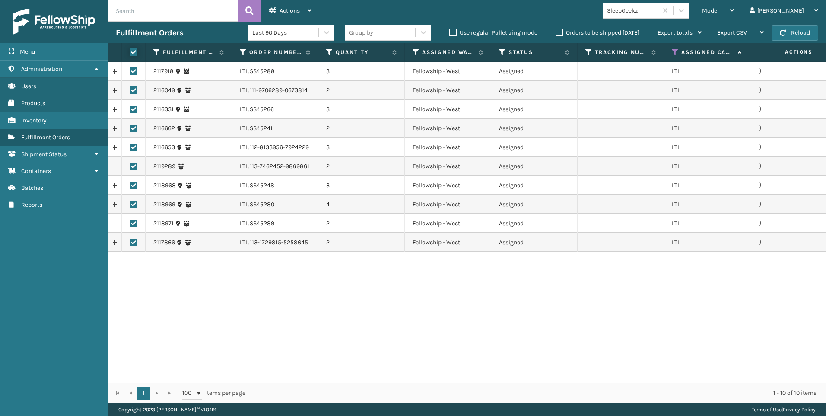
checkbox input "true"
click at [272, 4] on div "Actions" at bounding box center [290, 11] width 42 height 22
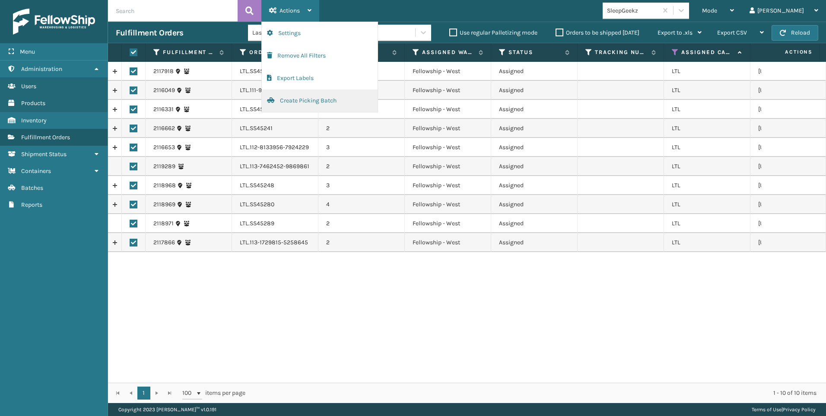
click at [320, 99] on button "Create Picking Batch" at bounding box center [320, 100] width 116 height 22
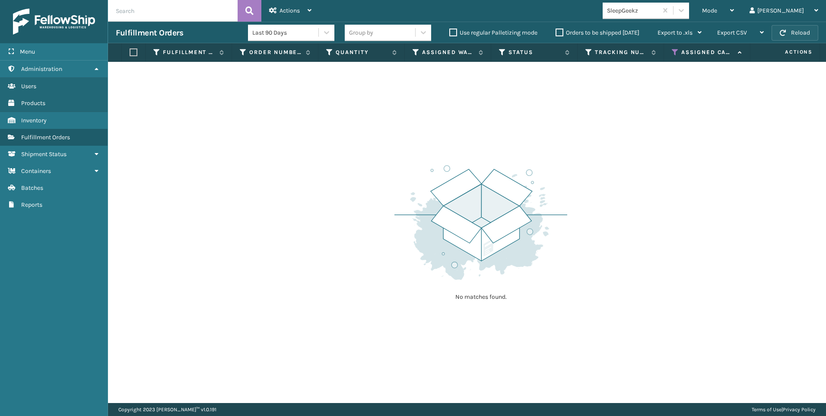
click at [796, 33] on button "Reload" at bounding box center [794, 33] width 47 height 16
click at [676, 50] on icon at bounding box center [675, 52] width 7 height 8
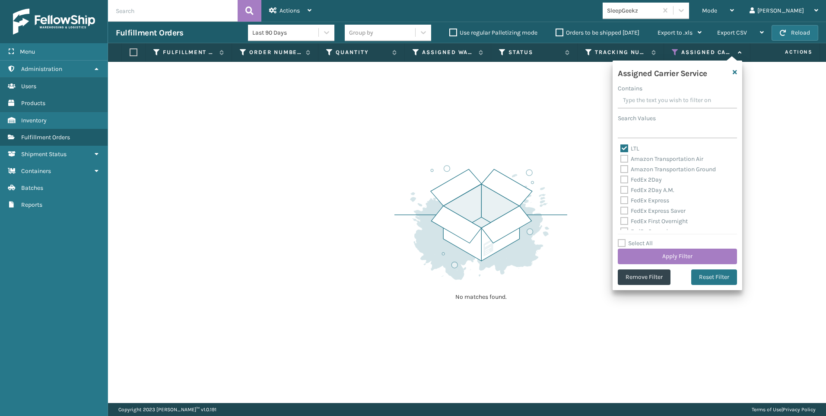
click at [658, 13] on div "SleepGeekz" at bounding box center [632, 10] width 51 height 9
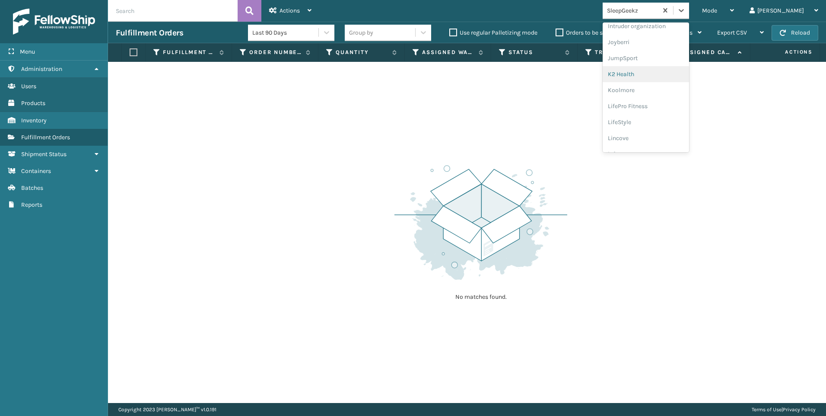
scroll to position [259, 0]
click at [684, 73] on div "Koolmore" at bounding box center [646, 77] width 86 height 16
